Goal: Task Accomplishment & Management: Use online tool/utility

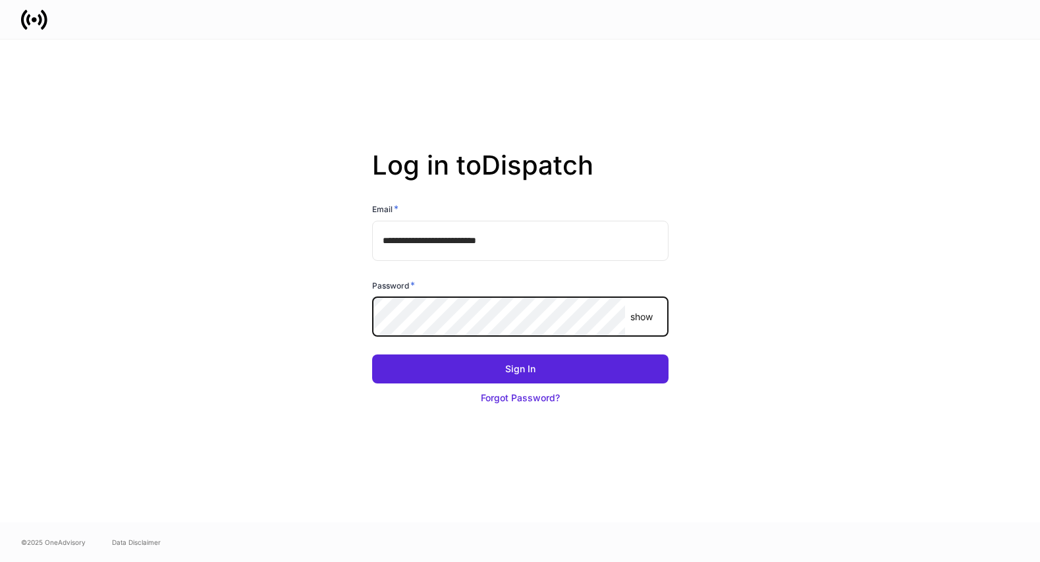
click at [0, 561] on com-1password-button at bounding box center [0, 562] width 0 height 0
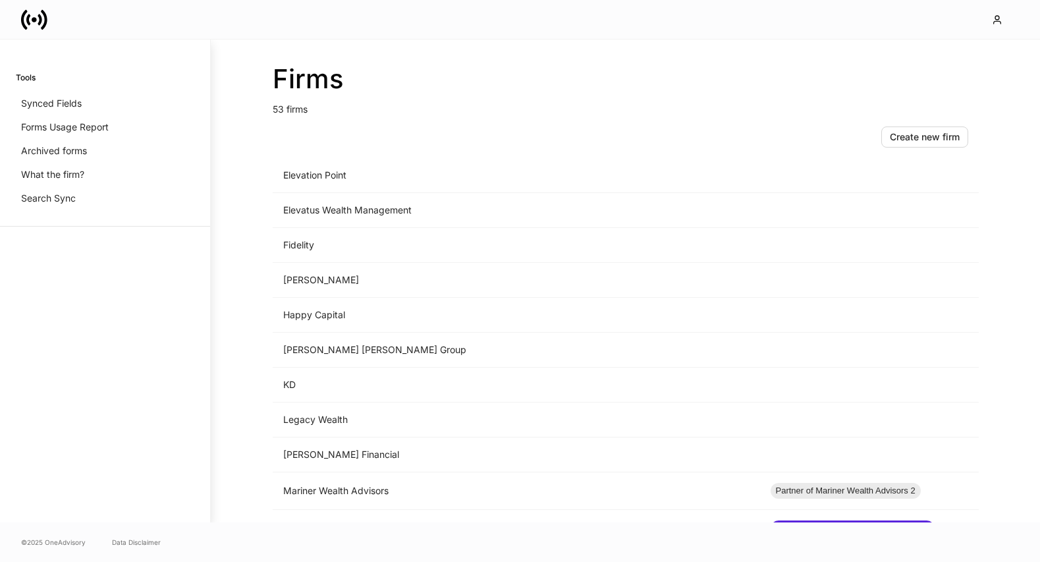
scroll to position [980, 0]
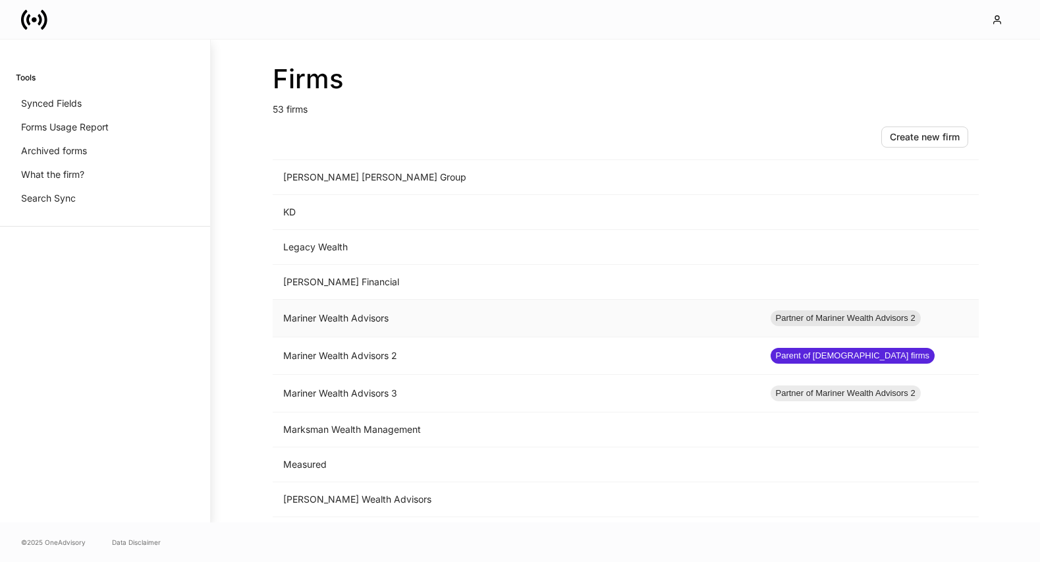
click at [358, 315] on td "Mariner Wealth Advisors" at bounding box center [516, 319] width 487 height 38
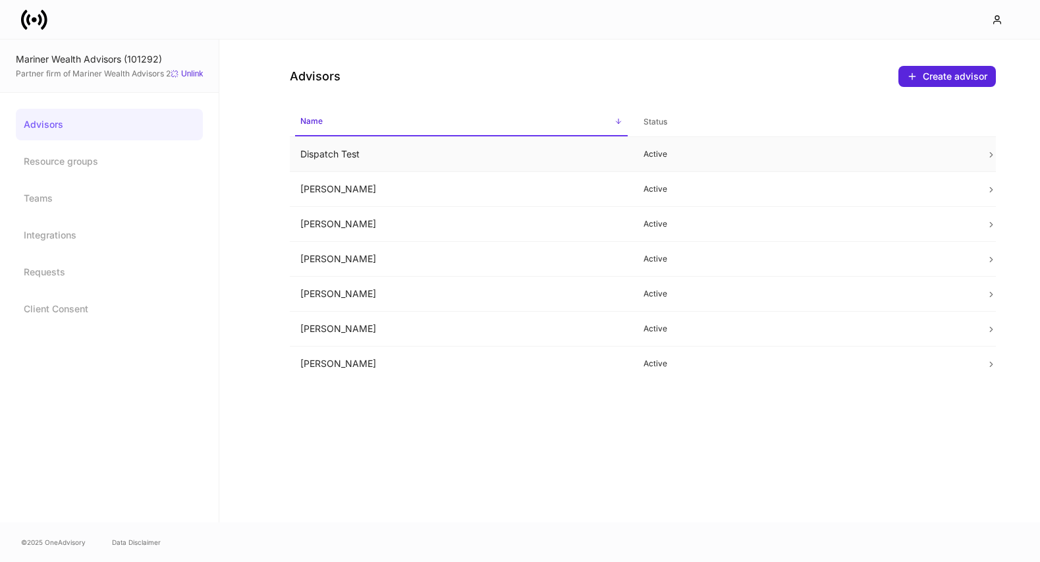
click at [554, 159] on td "Dispatch Test" at bounding box center [461, 154] width 343 height 35
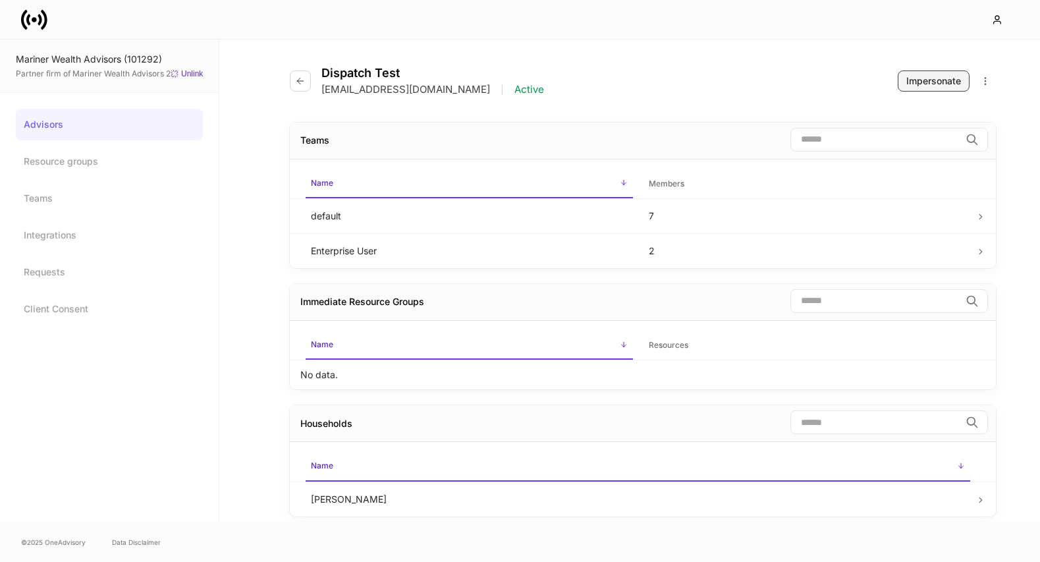
click at [934, 74] on div "Impersonate" at bounding box center [933, 80] width 55 height 13
